Goal: Task Accomplishment & Management: Complete application form

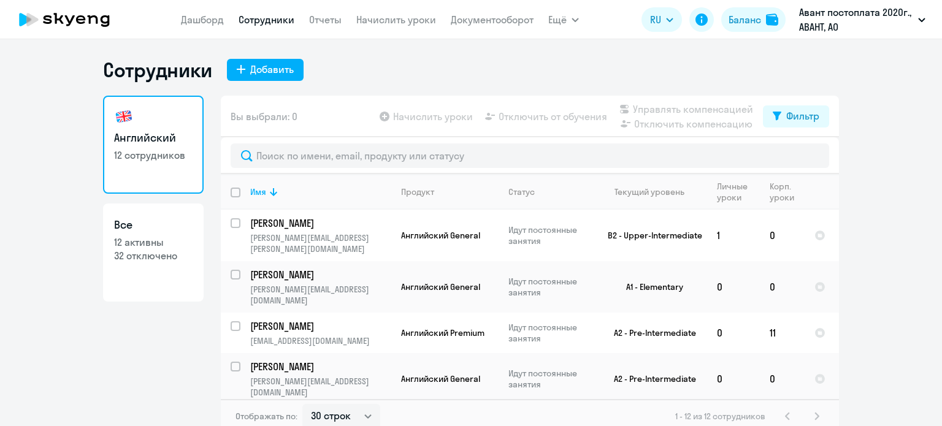
select select "30"
click at [237, 67] on icon at bounding box center [241, 69] width 9 height 9
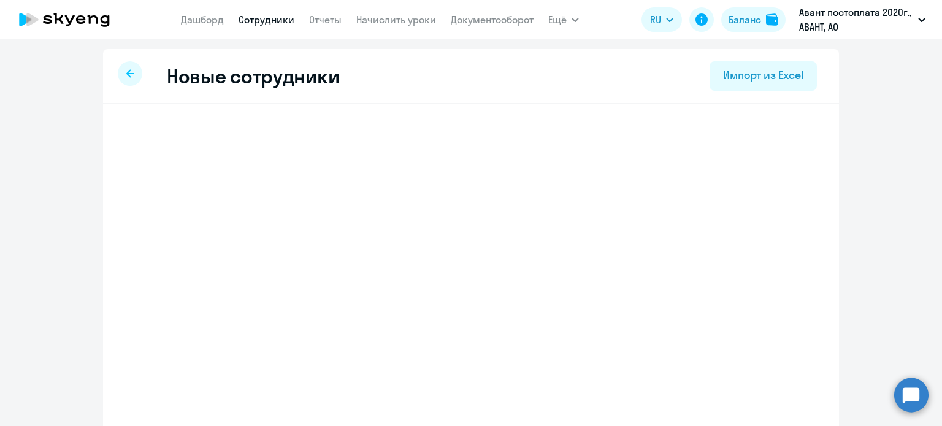
select select "english_adult_not_native_speaker"
select select "3"
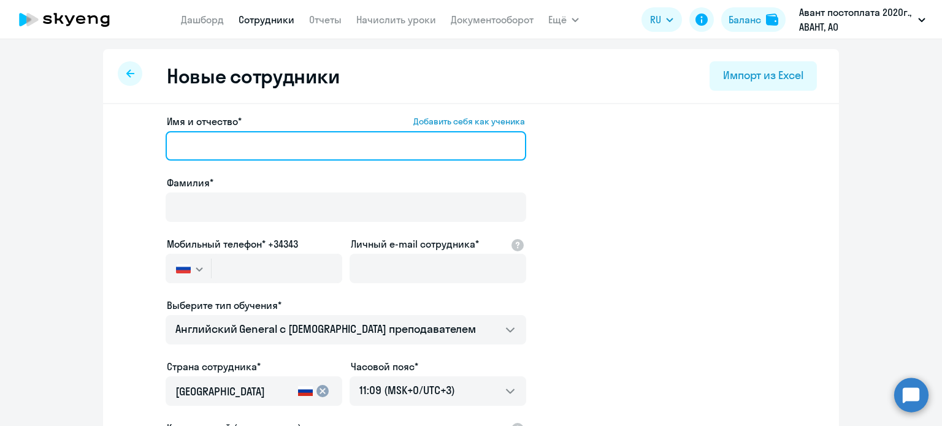
click at [233, 147] on input "Имя и отчество* Добавить себя как ученика" at bounding box center [346, 145] width 361 height 29
type input "R"
type input "[PERSON_NAME]"
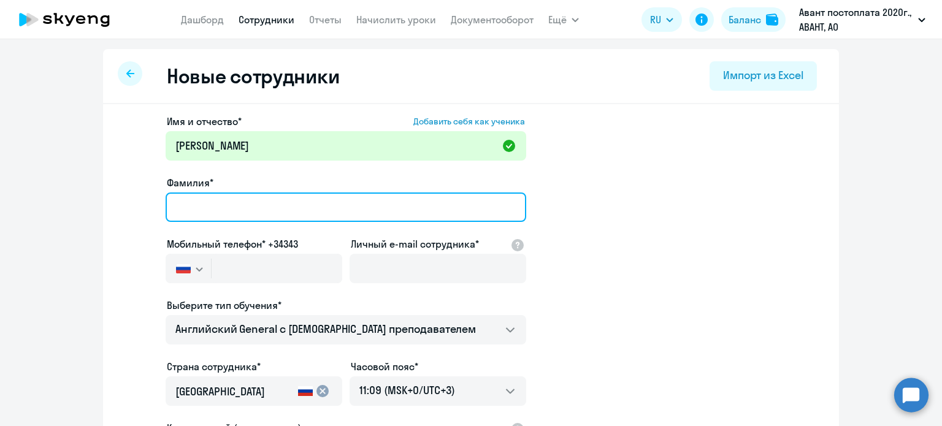
click at [255, 207] on input "Фамилия*" at bounding box center [346, 207] width 361 height 29
type input "Мюхкюря"
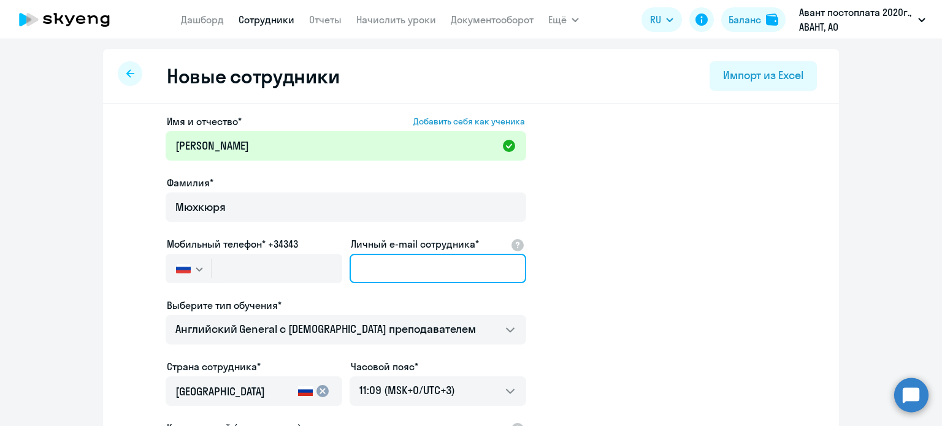
click at [369, 263] on input "Личный e-mail сотрудника*" at bounding box center [438, 268] width 177 height 29
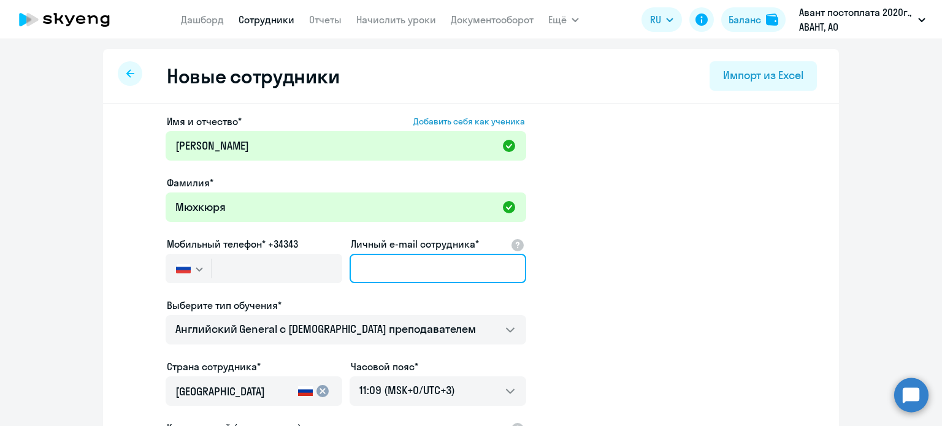
paste input "[EMAIL_ADDRESS][DOMAIN_NAME]"
type input "[EMAIL_ADDRESS][DOMAIN_NAME]"
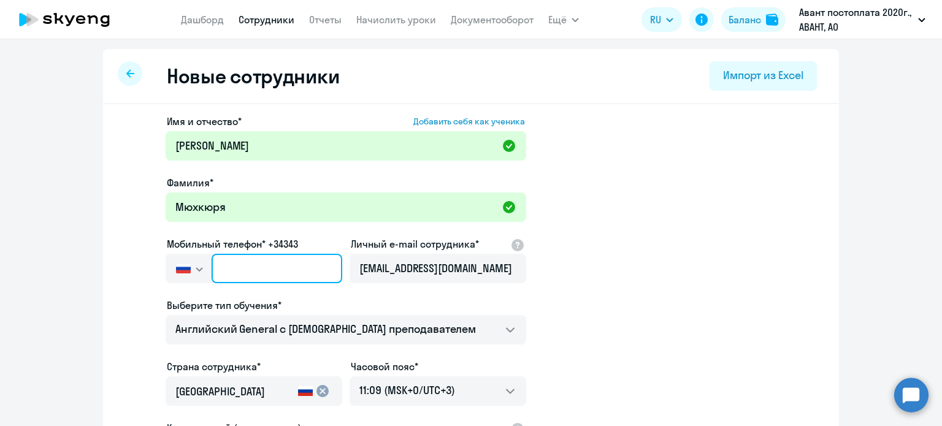
click at [275, 258] on input "text" at bounding box center [277, 268] width 131 height 29
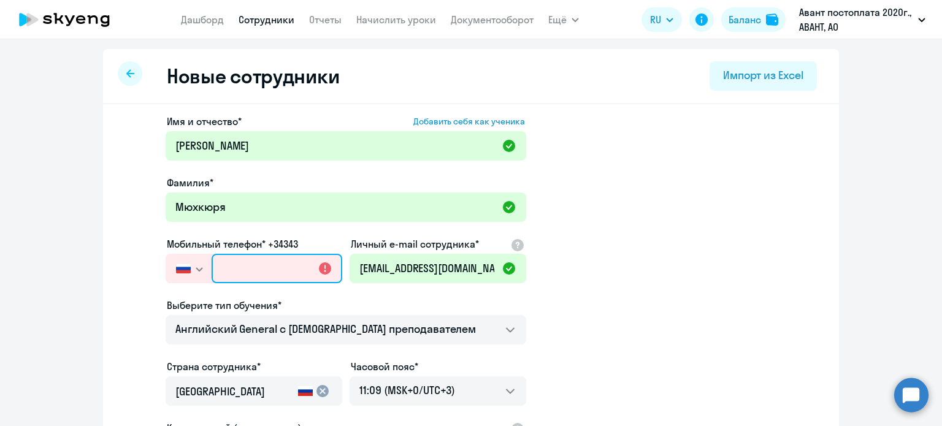
paste input "[PHONE_NUMBER]"
type input "[PHONE_NUMBER]"
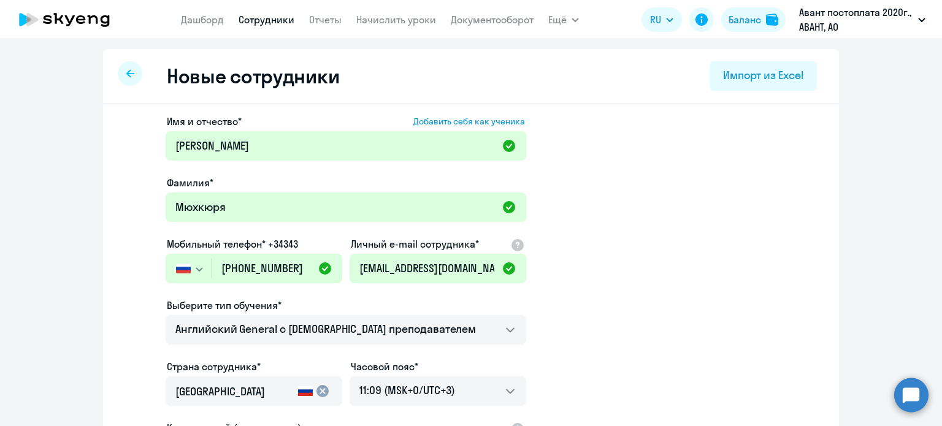
click at [656, 280] on app-new-student-form "Имя и отчество* Добавить себя как ученика [PERSON_NAME]* [PERSON_NAME] Мобильны…" at bounding box center [471, 332] width 697 height 437
click at [716, 320] on app-new-student-form "Имя и отчество* Добавить себя как ученика [PERSON_NAME]* [PERSON_NAME] Мобильны…" at bounding box center [471, 332] width 697 height 437
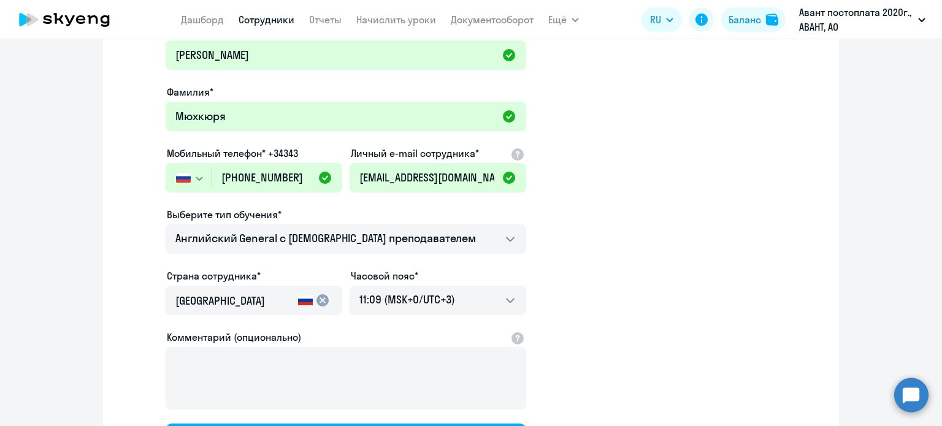
scroll to position [123, 0]
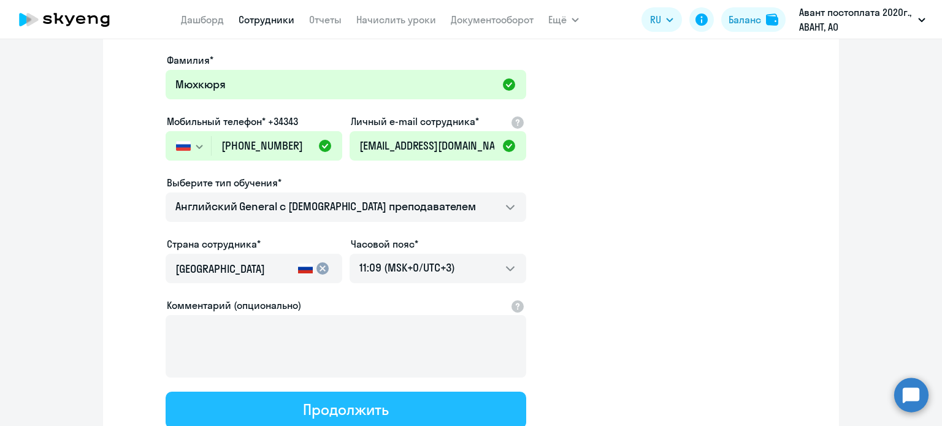
click at [393, 402] on button "Продолжить" at bounding box center [346, 410] width 361 height 37
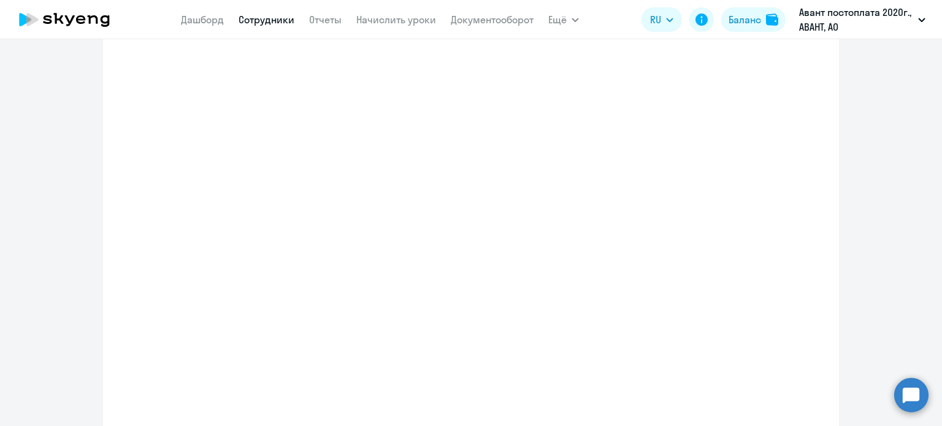
select select "english_adult_not_native_speaker"
select select "3"
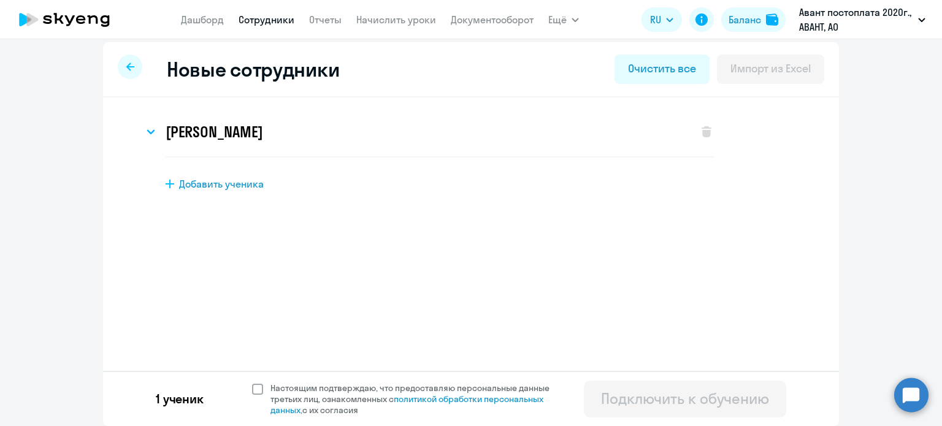
scroll to position [6, 0]
click at [260, 131] on h3 "[PERSON_NAME]" at bounding box center [214, 133] width 97 height 20
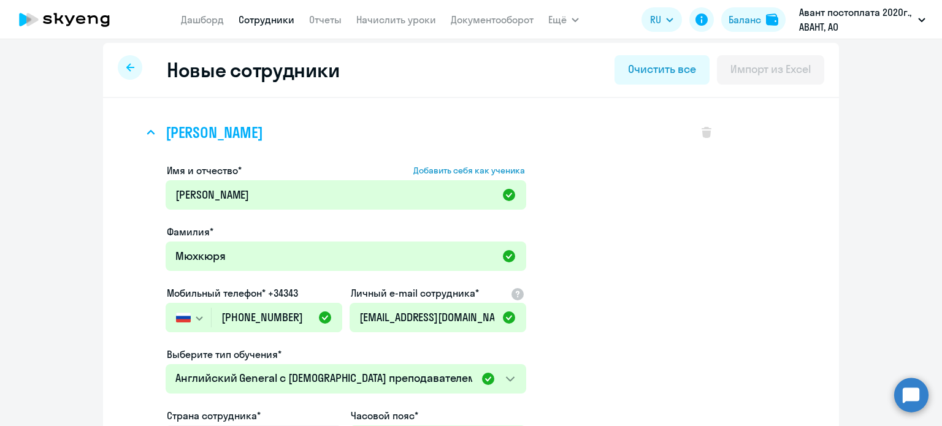
scroll to position [193, 0]
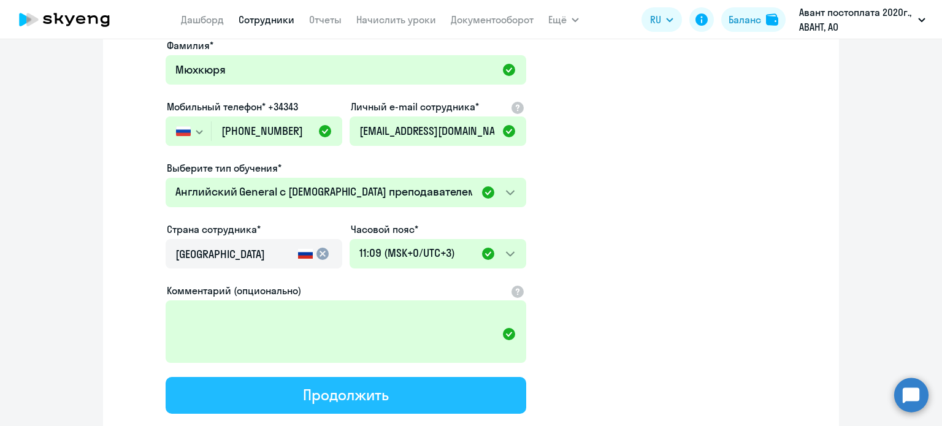
click at [317, 403] on button "Продолжить" at bounding box center [346, 395] width 361 height 37
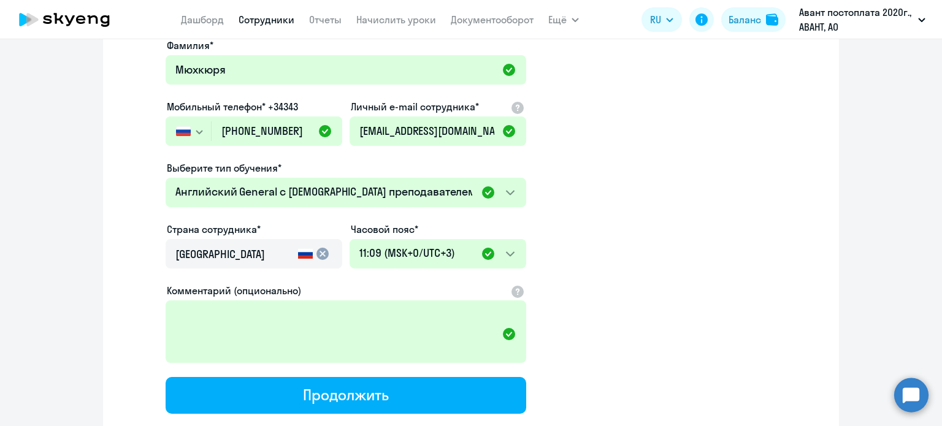
select select "english_adult_not_native_speaker"
select select "3"
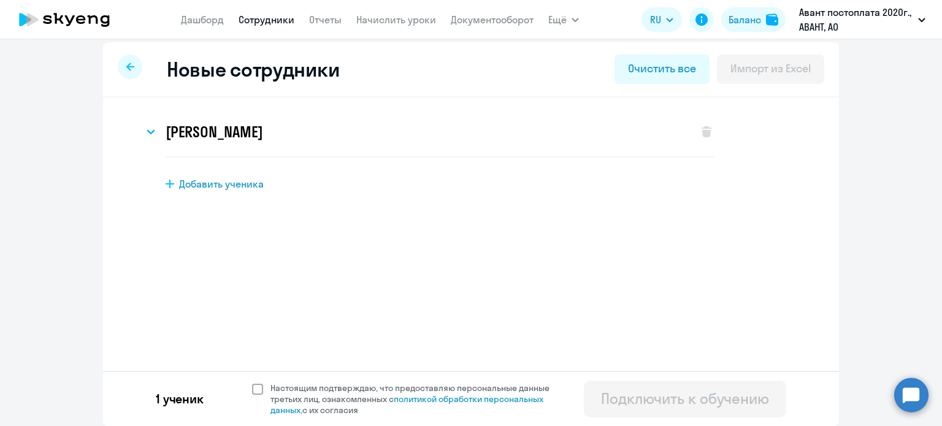
scroll to position [6, 0]
click at [252, 388] on span at bounding box center [257, 390] width 11 height 11
click at [252, 383] on input "Настоящим подтверждаю, что предоставляю персональные данные третьих лиц, ознако…" at bounding box center [252, 383] width 1 height 1
checkbox input "true"
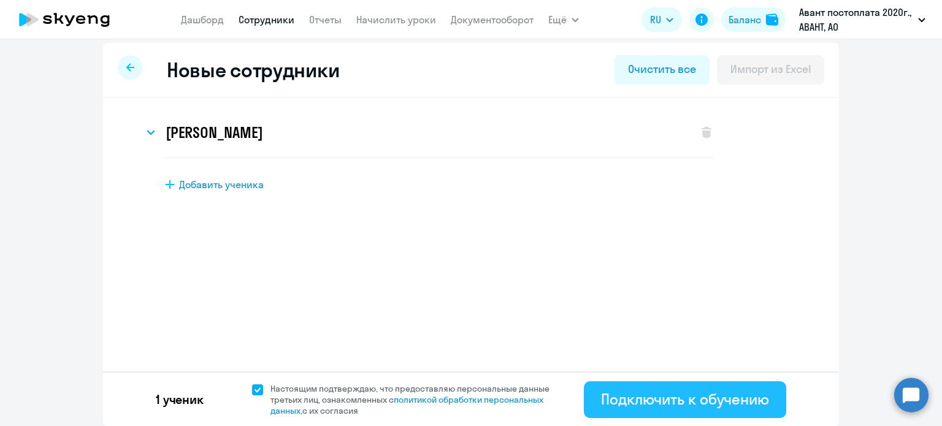
drag, startPoint x: 690, startPoint y: 402, endPoint x: 696, endPoint y: 403, distance: 6.8
click at [696, 403] on div "Подключить к обучению" at bounding box center [685, 400] width 168 height 20
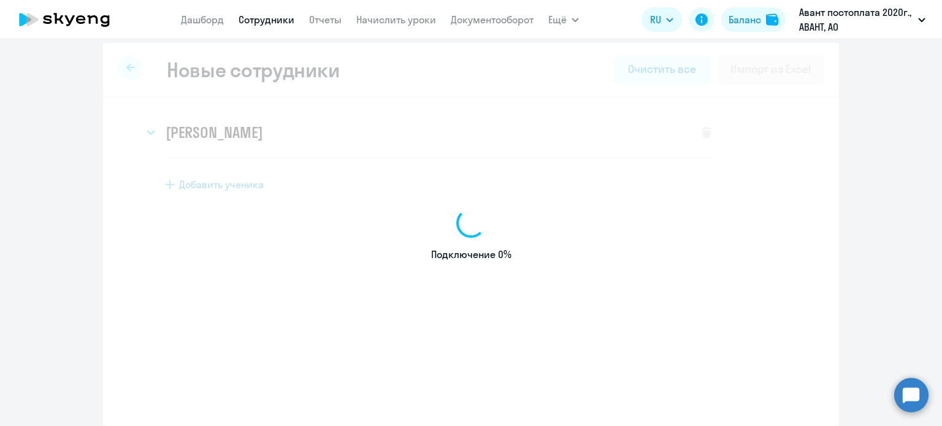
select select "english_adult_not_native_speaker"
select select "3"
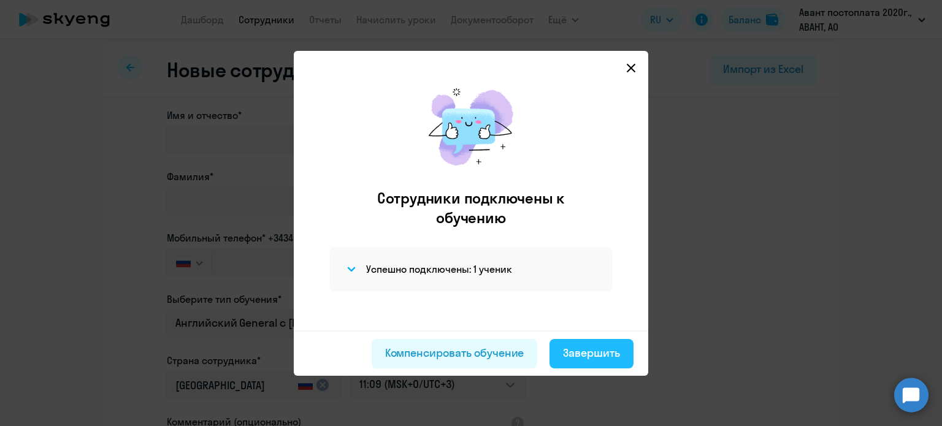
click at [614, 356] on div "Завершить" at bounding box center [591, 353] width 57 height 16
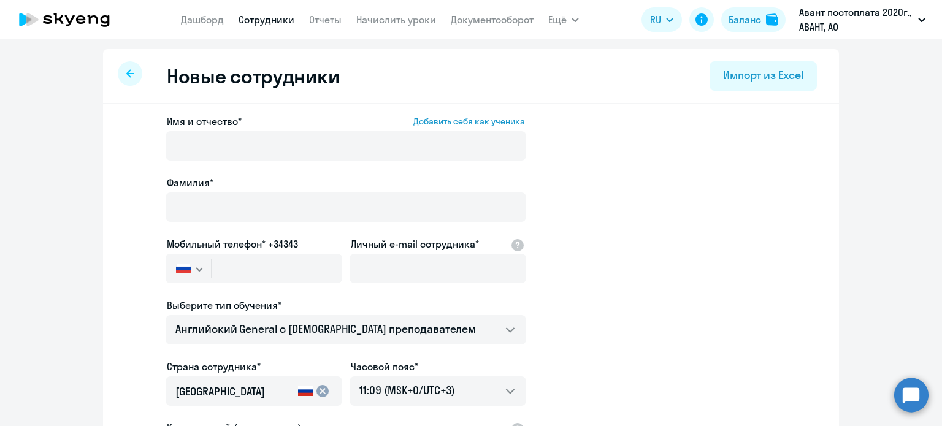
select select "30"
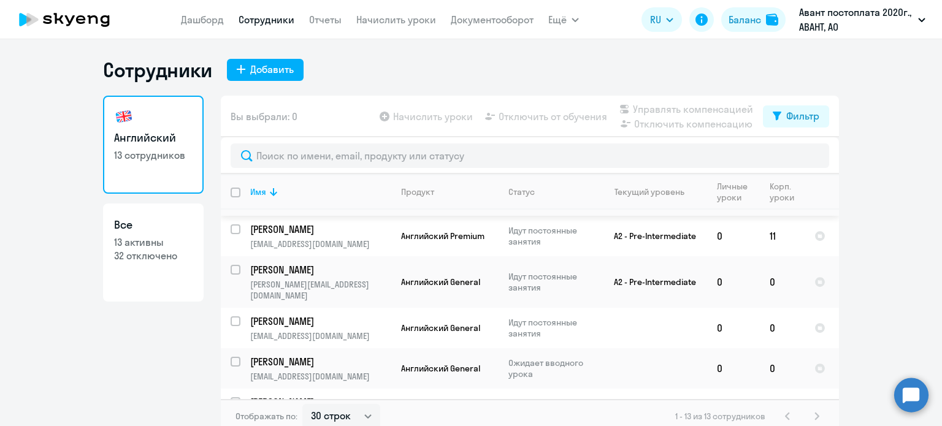
scroll to position [184, 0]
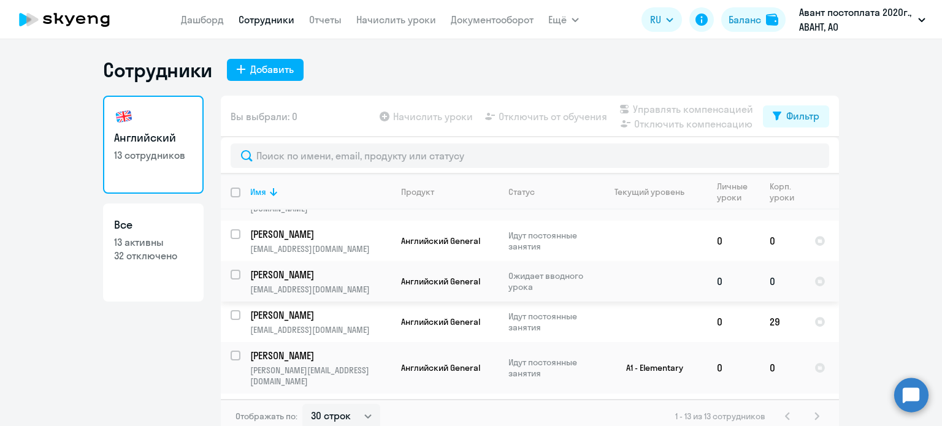
click at [766, 261] on td "0" at bounding box center [782, 281] width 45 height 40
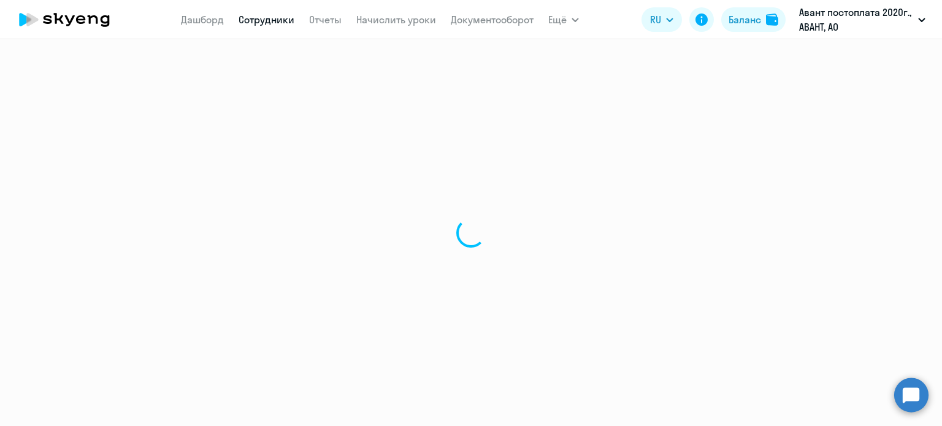
select select "english"
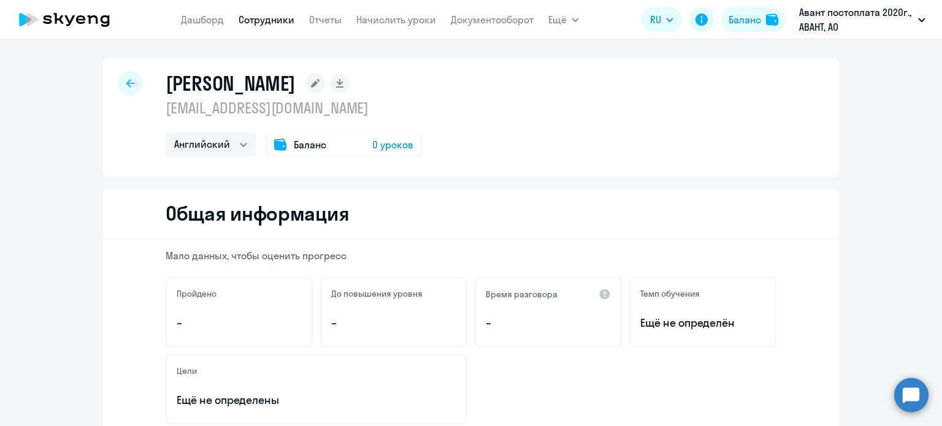
click at [135, 87] on div at bounding box center [130, 83] width 25 height 25
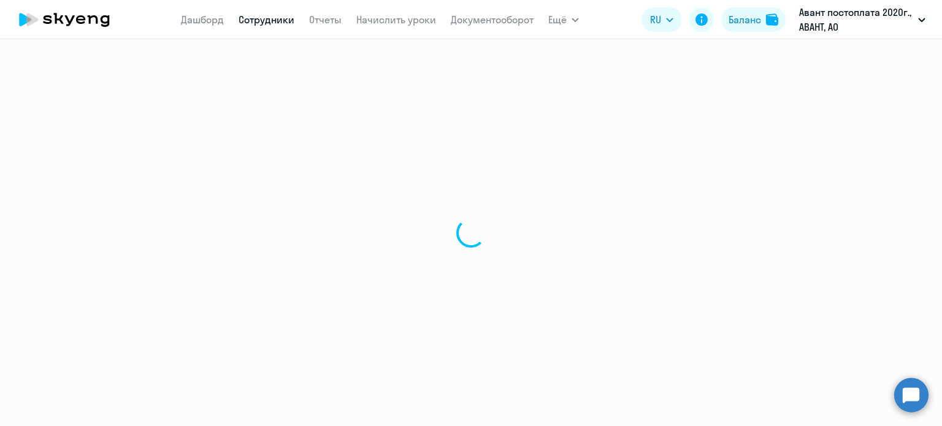
select select "30"
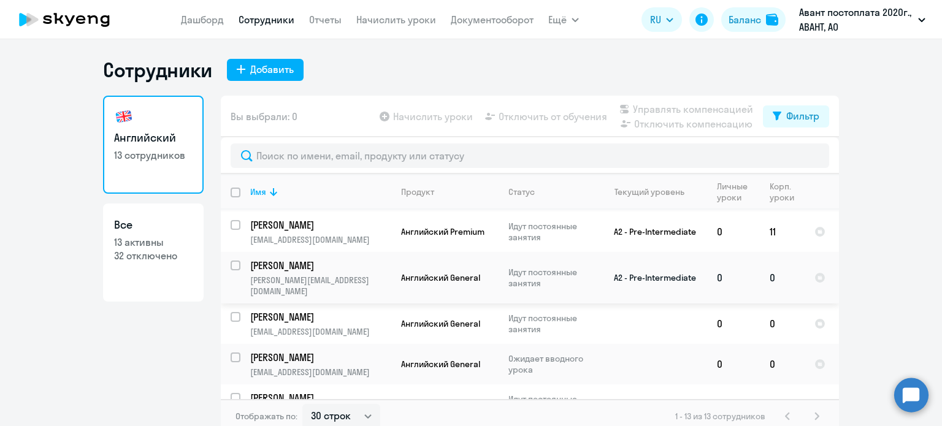
scroll to position [123, 0]
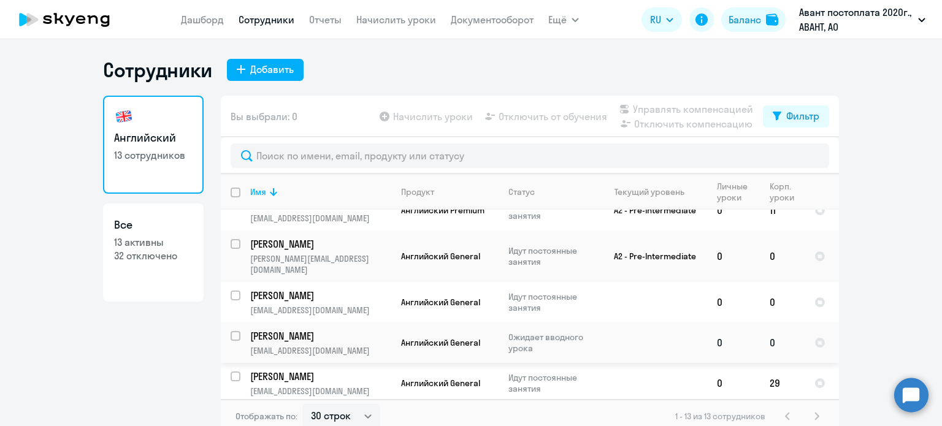
click at [231, 331] on input "select row 42962836" at bounding box center [243, 343] width 25 height 25
checkbox input "true"
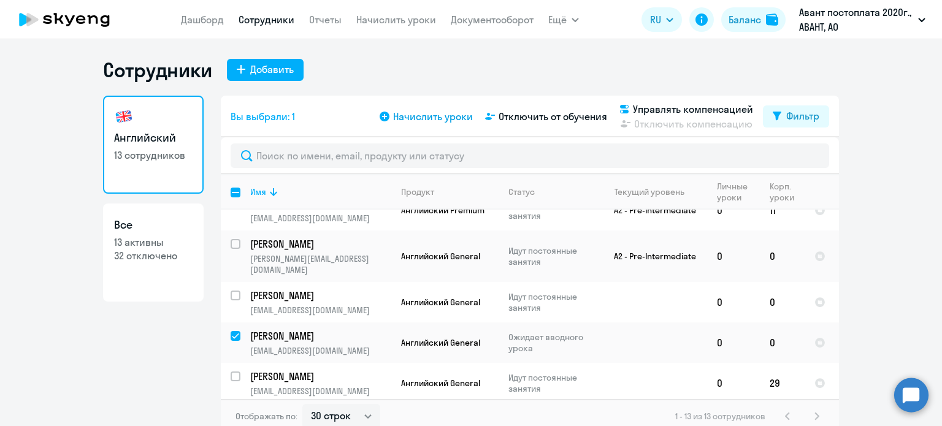
click at [421, 115] on span "Начислить уроки" at bounding box center [433, 116] width 80 height 15
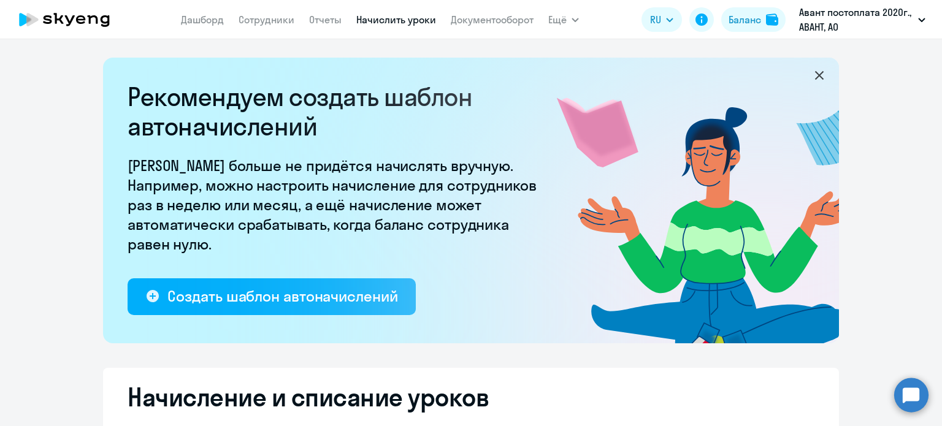
select select "10"
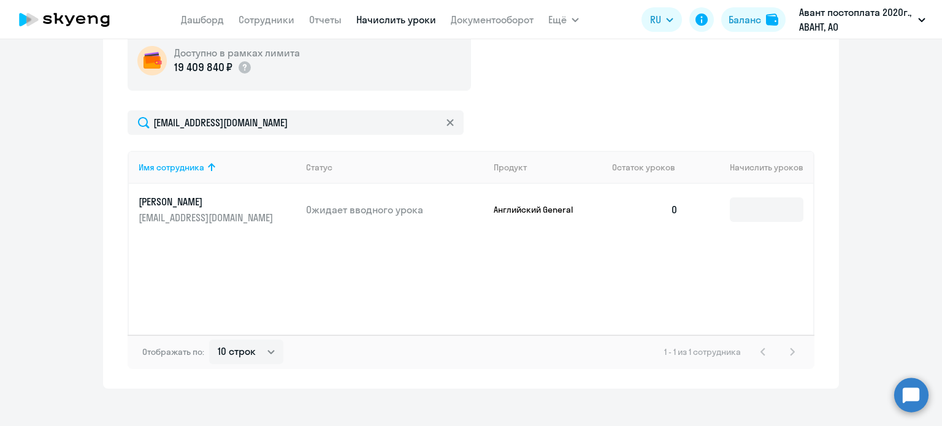
scroll to position [475, 0]
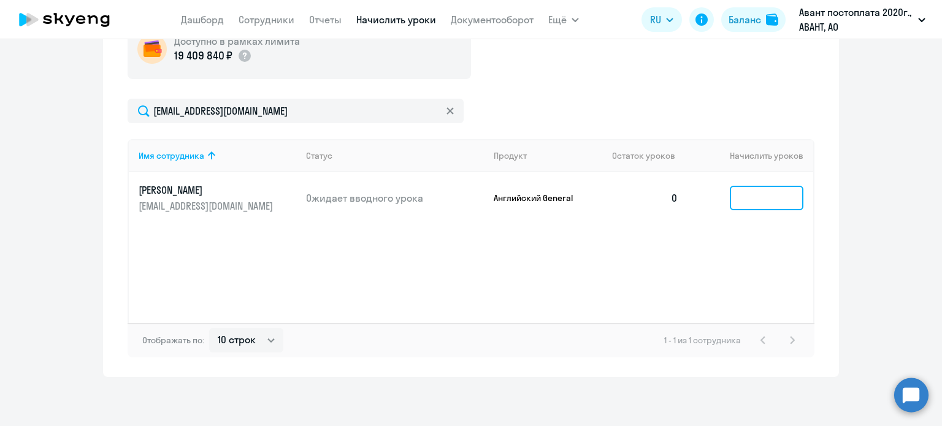
click at [747, 202] on input at bounding box center [767, 198] width 74 height 25
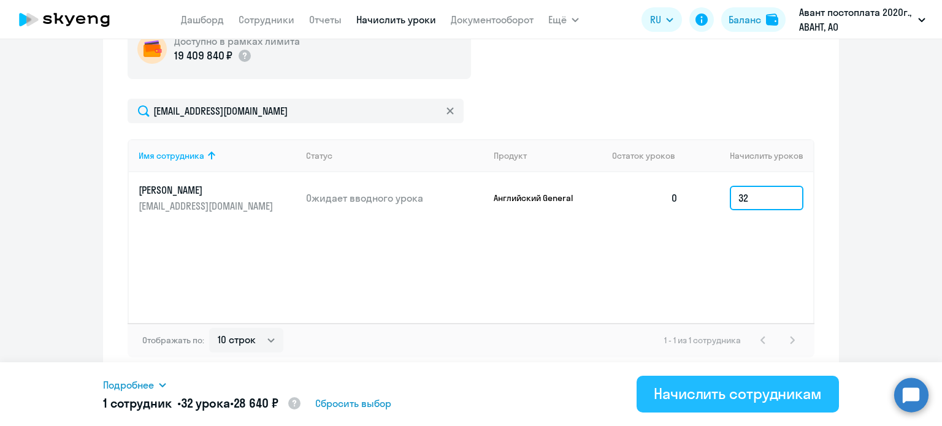
type input "32"
click at [717, 398] on div "Начислить сотрудникам" at bounding box center [738, 394] width 168 height 20
